Goal: Task Accomplishment & Management: Use online tool/utility

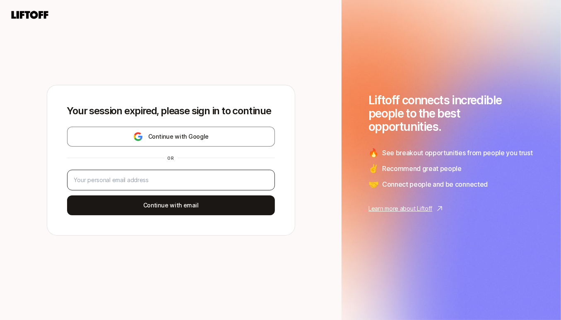
click at [152, 174] on div at bounding box center [171, 180] width 208 height 21
click at [152, 179] on input "email" at bounding box center [171, 180] width 194 height 10
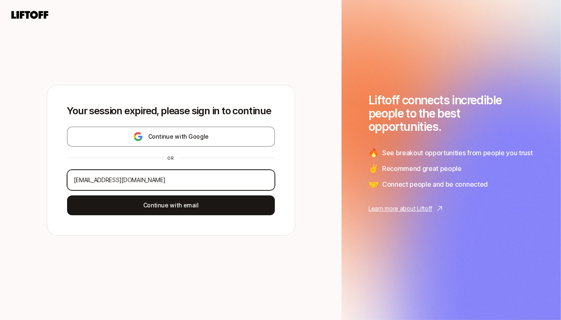
type input "[EMAIL_ADDRESS][DOMAIN_NAME]"
click at [67, 195] on button "Continue with email" at bounding box center [171, 205] width 208 height 20
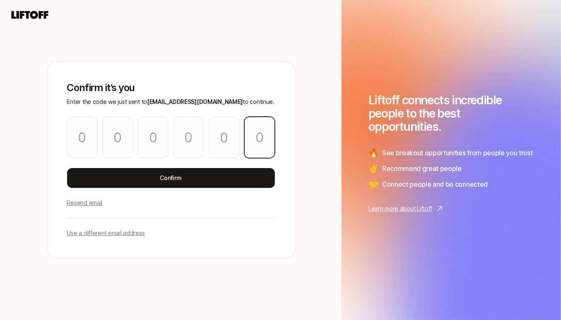
paste input "4"
type input "3"
type input "5"
type input "9"
type input "7"
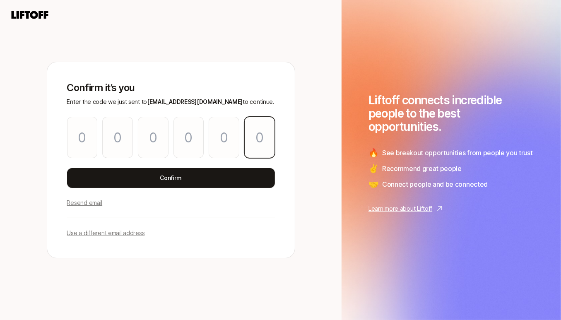
type input "6"
type input "4"
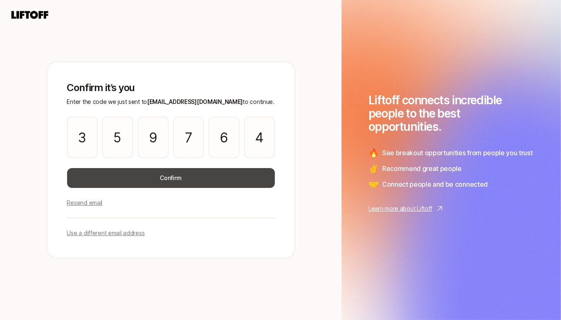
click at [206, 183] on button "Confirm" at bounding box center [171, 178] width 208 height 20
